Goal: Task Accomplishment & Management: Manage account settings

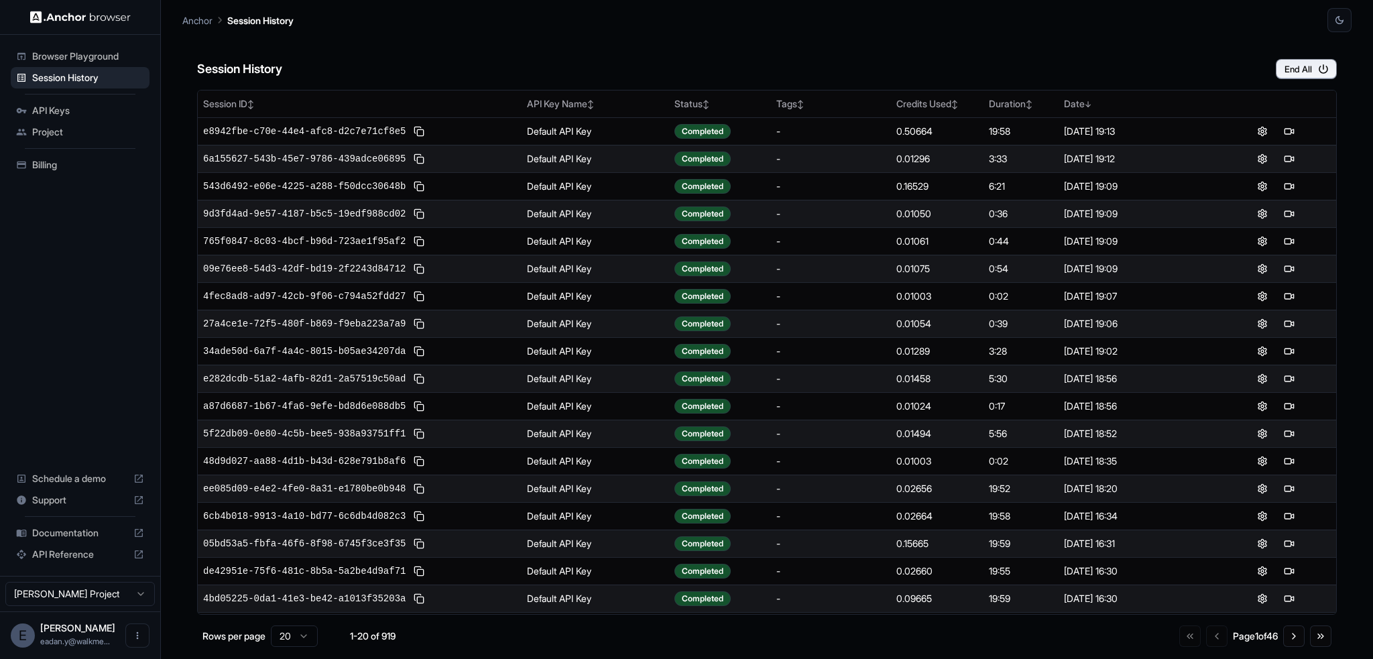
click at [55, 166] on span "Billing" at bounding box center [88, 164] width 112 height 13
